Goal: Information Seeking & Learning: Learn about a topic

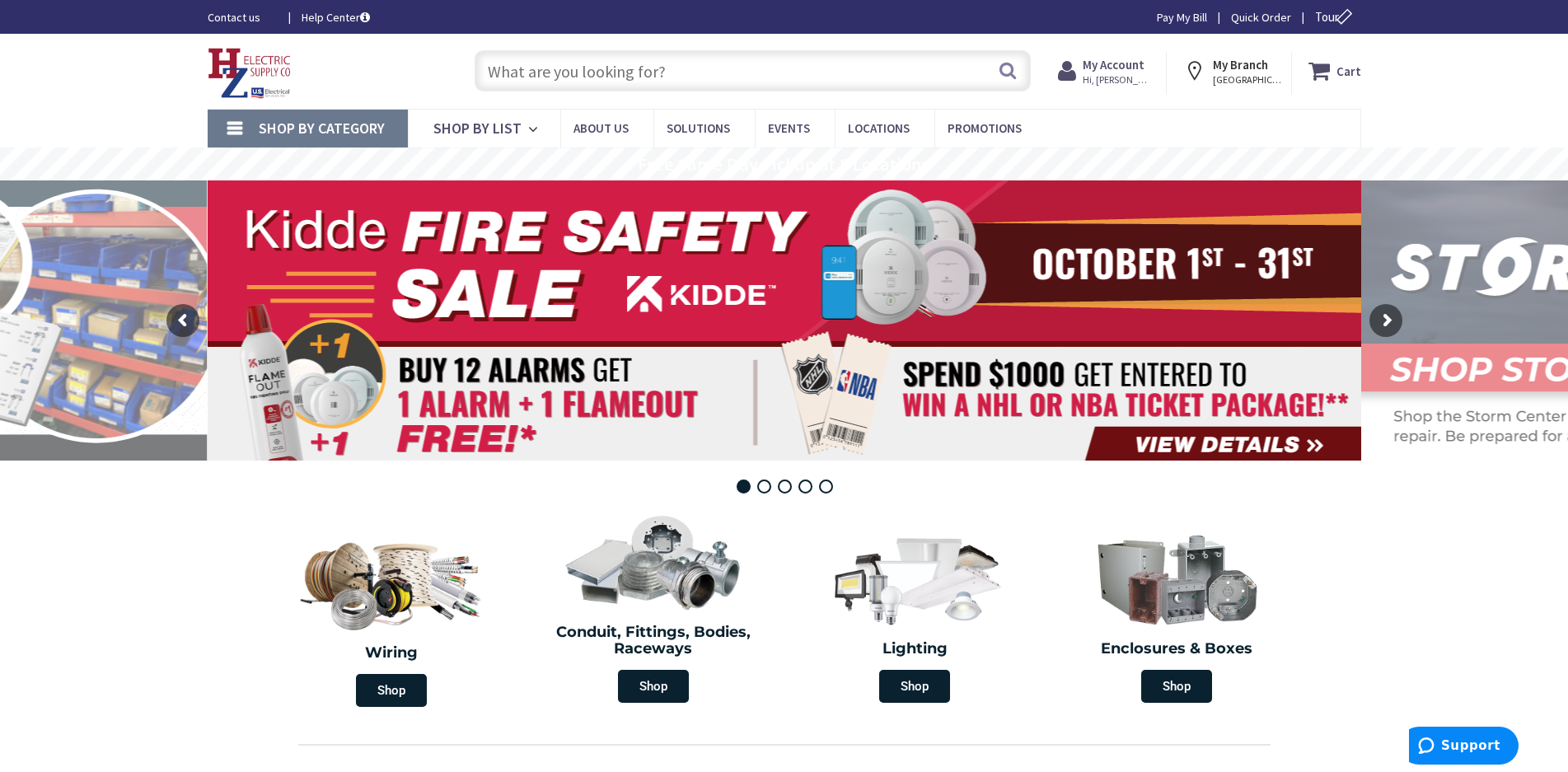
click at [558, 70] on input "text" at bounding box center [753, 70] width 557 height 41
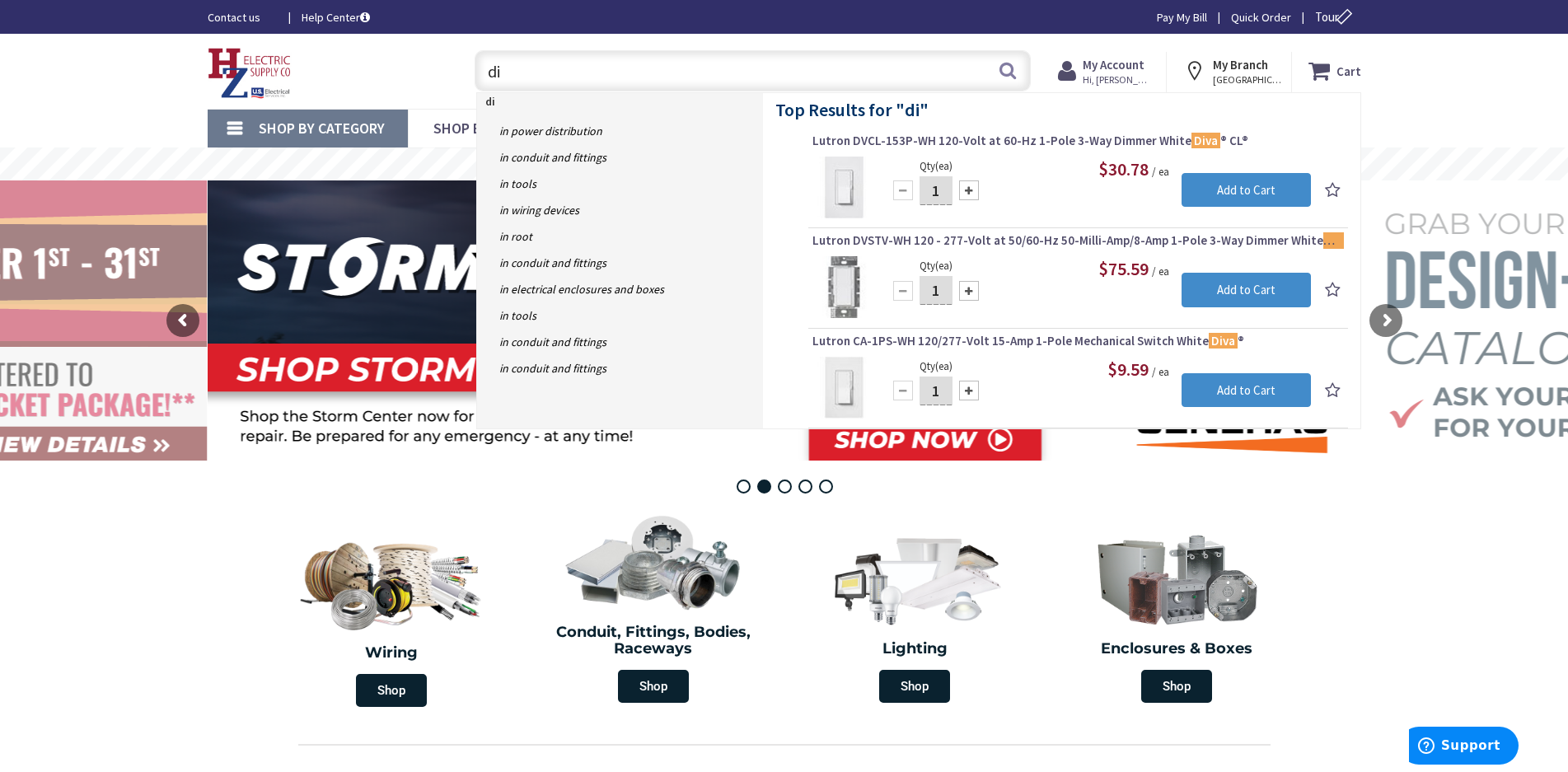
type input "d"
